Goal: Information Seeking & Learning: Learn about a topic

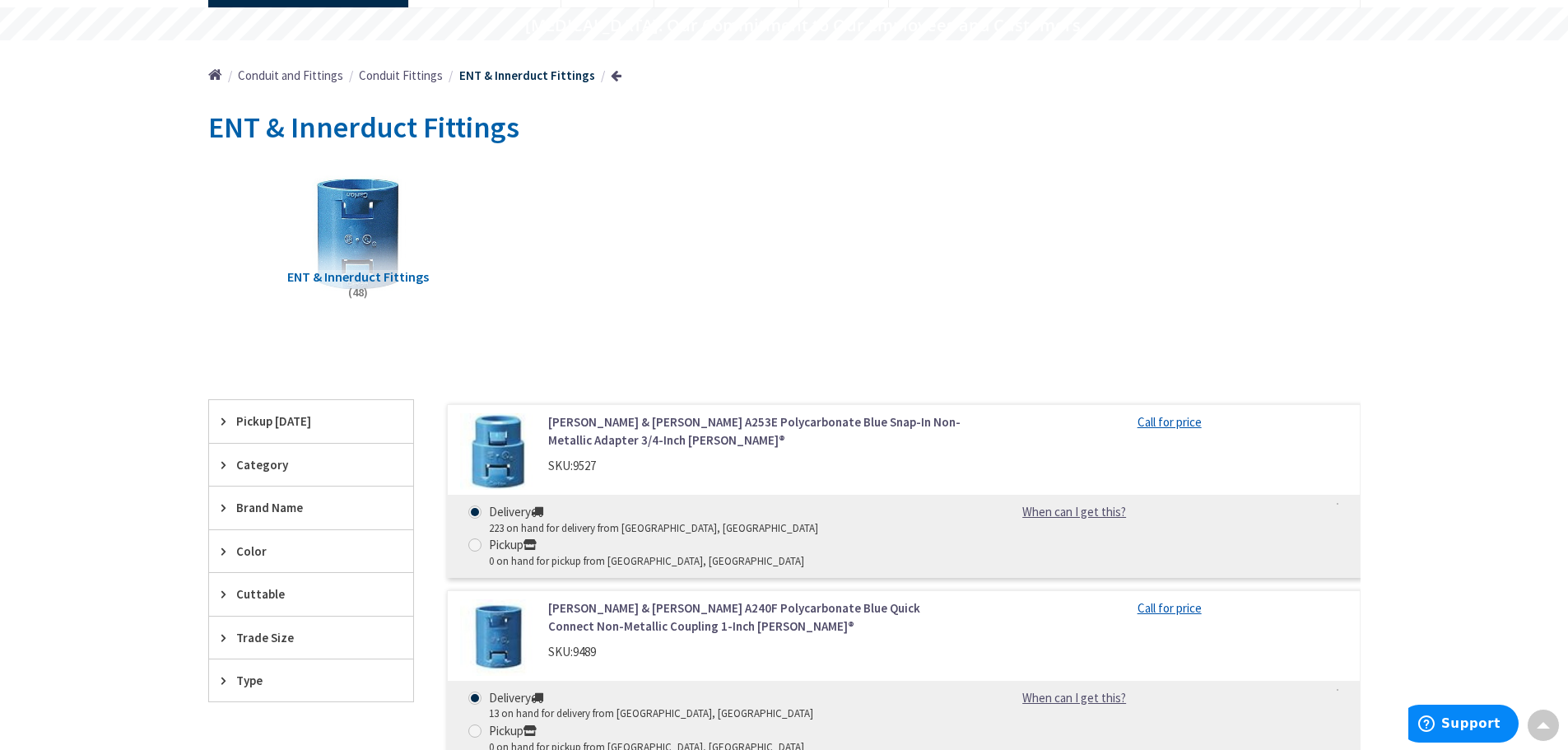
scroll to position [142, 0]
click at [646, 597] on link "[PERSON_NAME] & [PERSON_NAME] A240F Polycarbonate Blue Quick Connect Non-Metall…" at bounding box center [758, 615] width 419 height 35
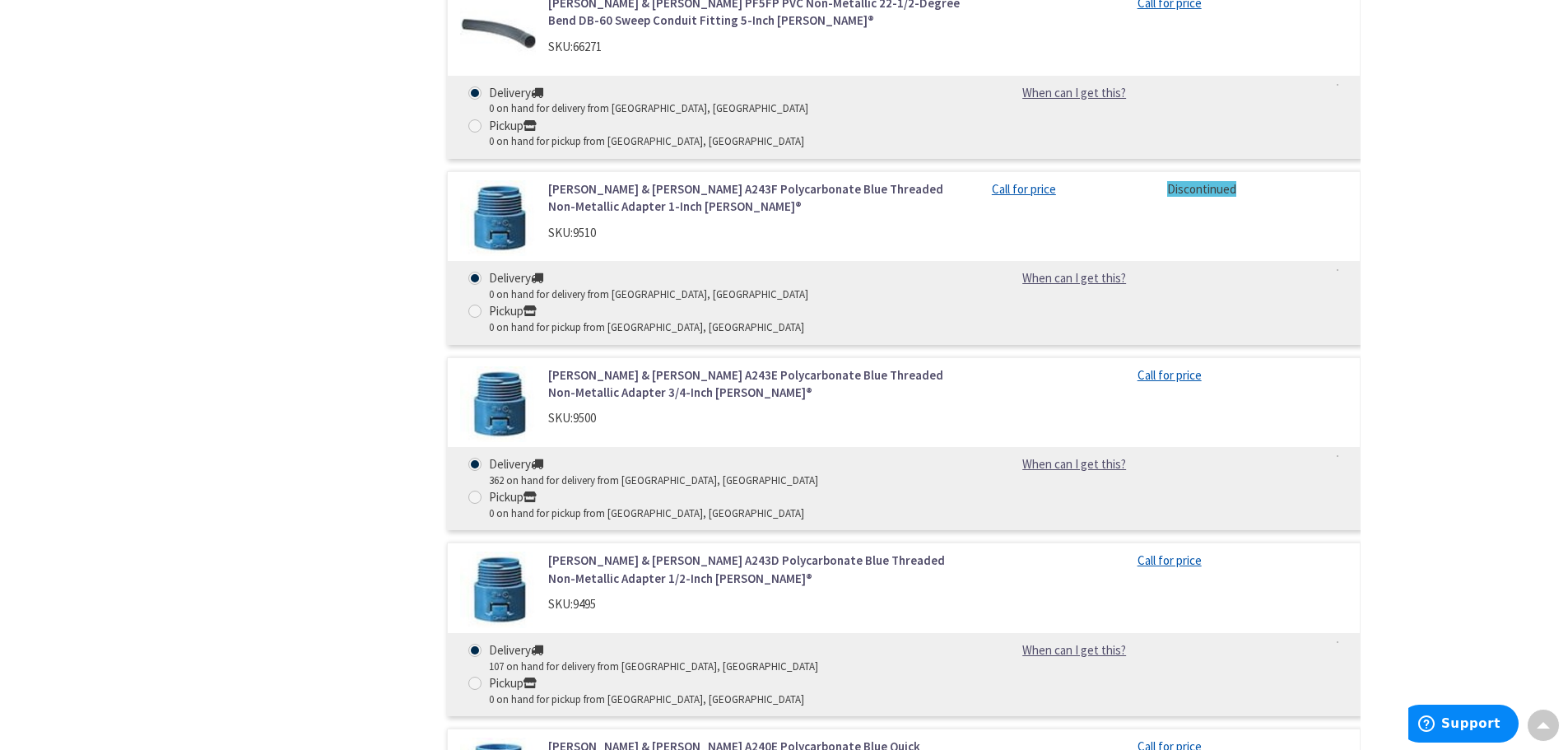
scroll to position [1131, 0]
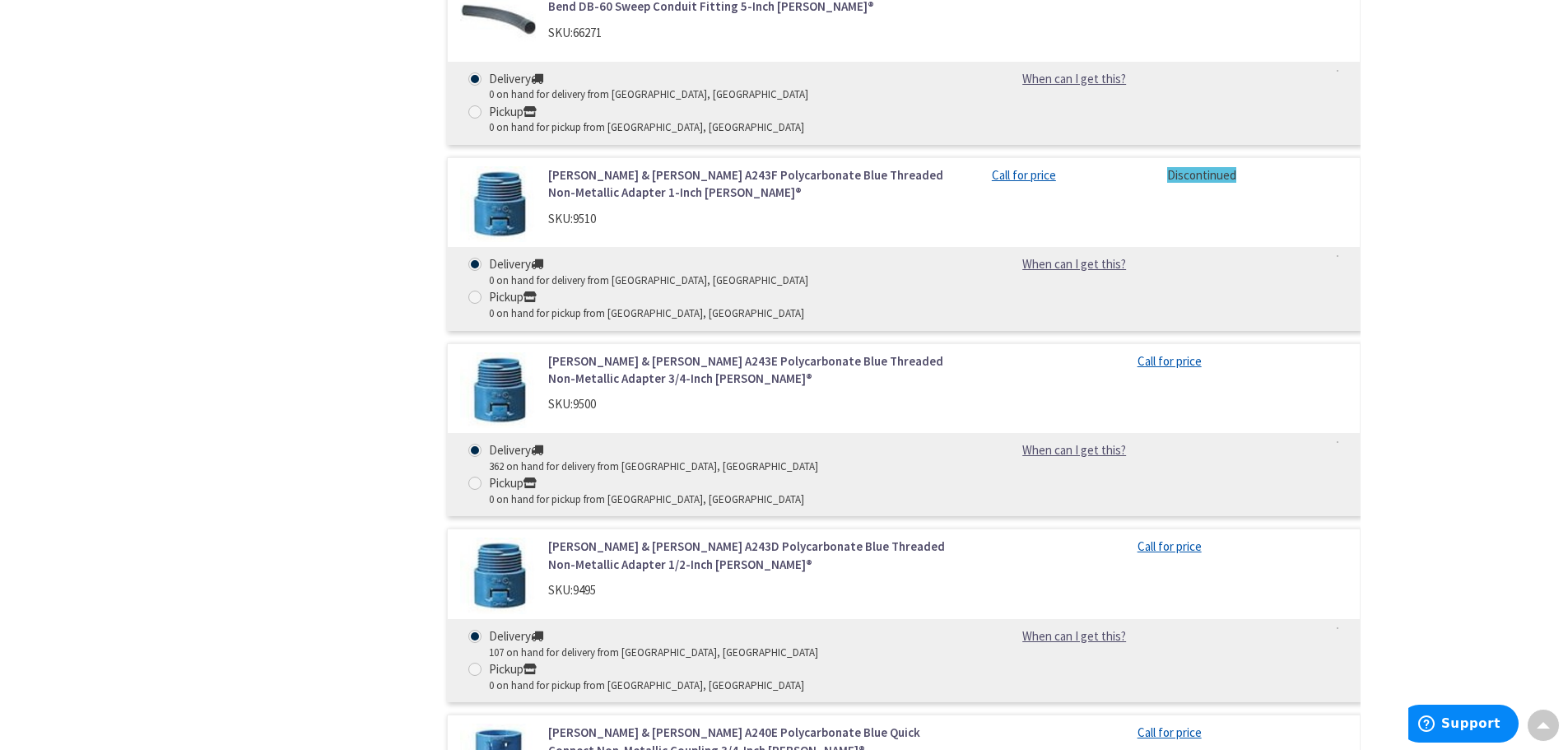
click at [514, 723] on img at bounding box center [498, 761] width 76 height 76
